Goal: Find contact information: Find contact information

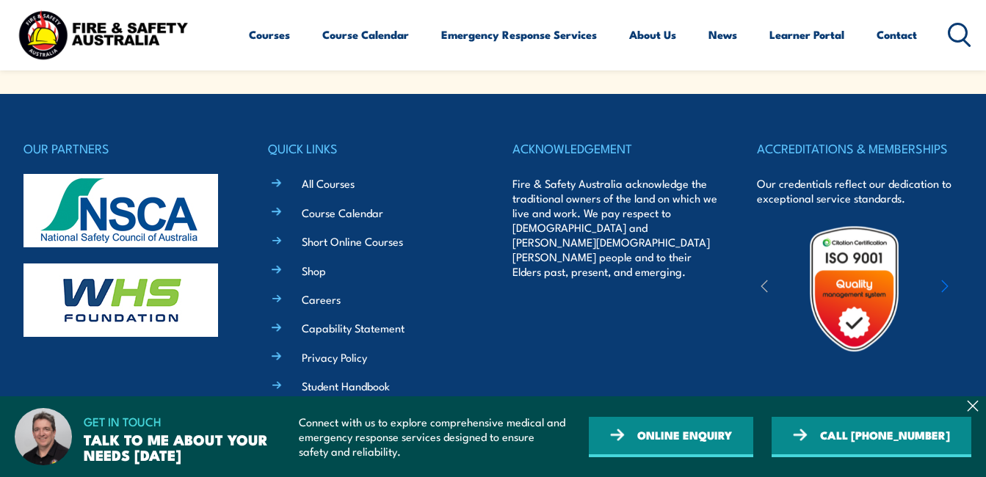
scroll to position [3717, 0]
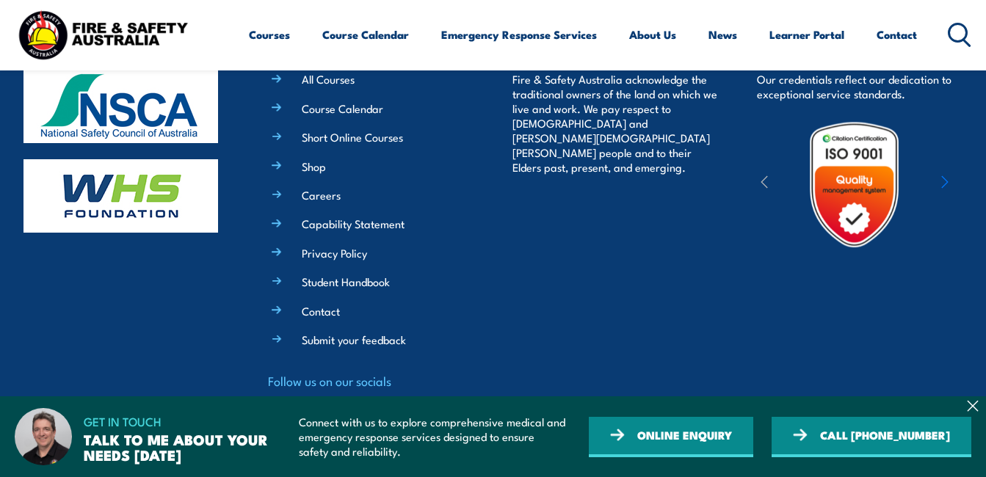
click at [972, 399] on section "GET IN TOUCH TALK TO ME ABOUT YOUR NEEDS TODAY Connect with us to explore compr…" at bounding box center [493, 436] width 986 height 81
click at [971, 402] on icon at bounding box center [973, 406] width 12 height 12
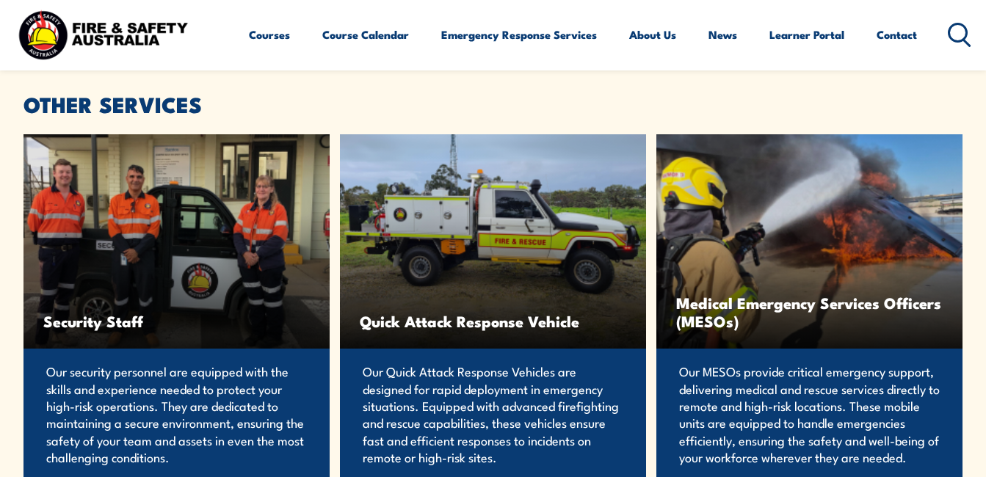
scroll to position [0, 0]
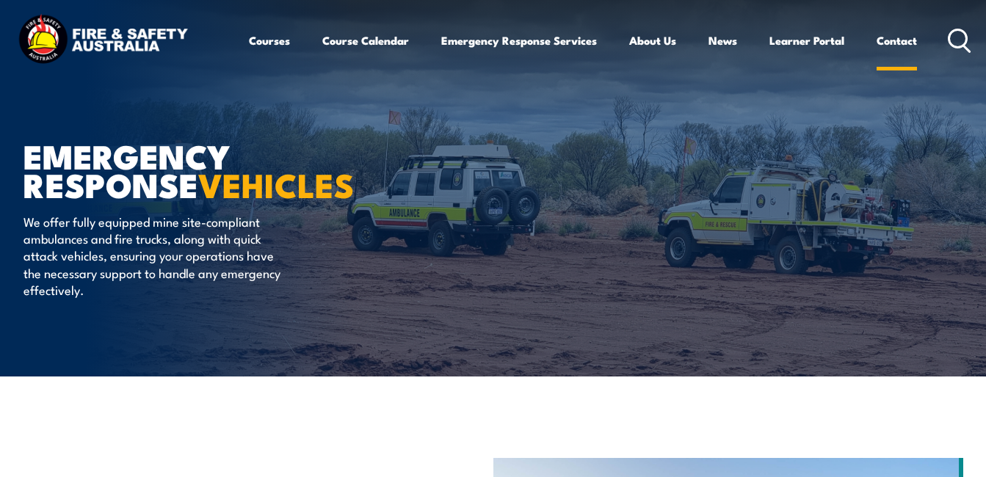
click at [893, 43] on link "Contact" at bounding box center [896, 40] width 40 height 35
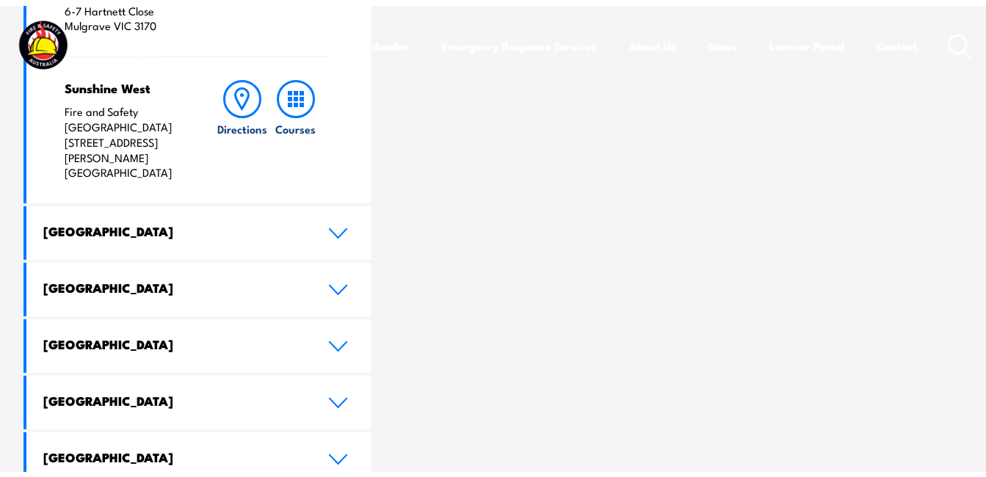
scroll to position [669, 0]
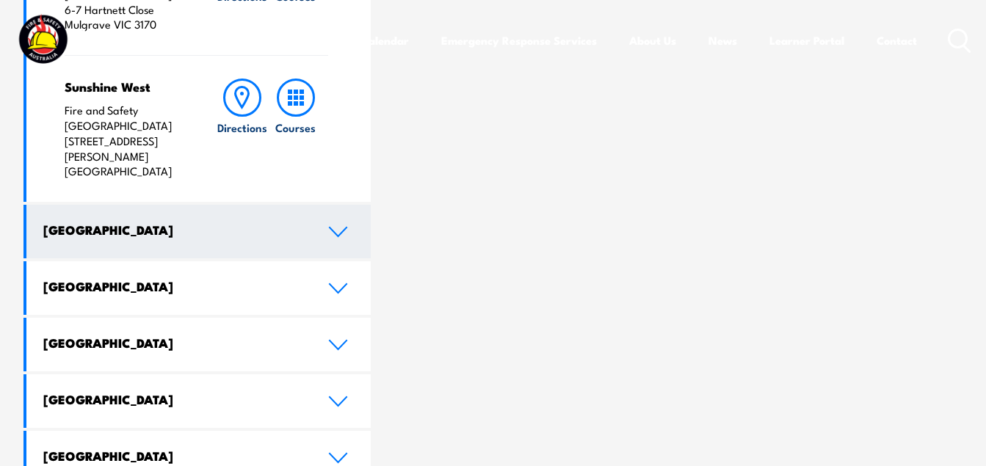
click at [338, 226] on icon at bounding box center [338, 232] width 20 height 12
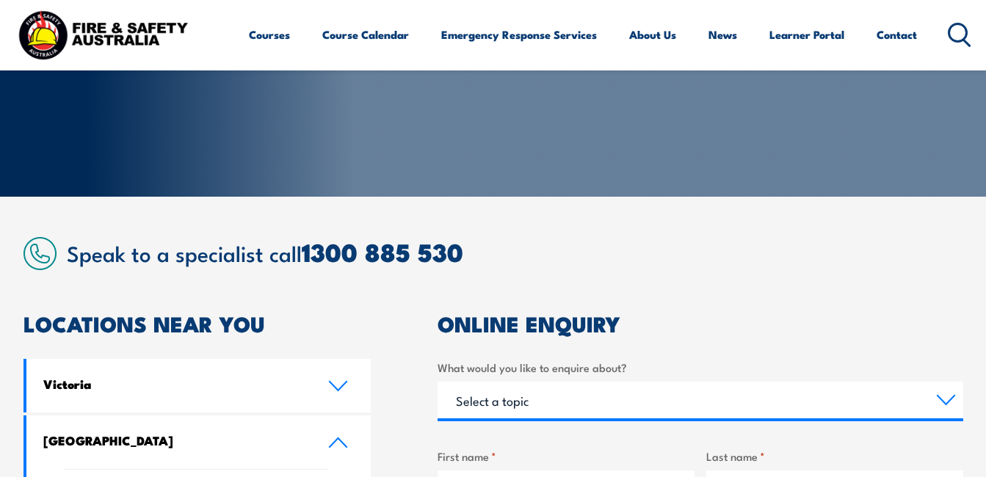
scroll to position [174, 0]
